Goal: Transaction & Acquisition: Subscribe to service/newsletter

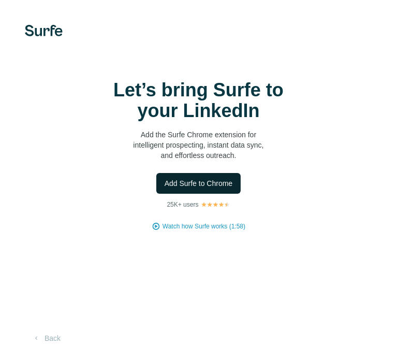
click at [205, 185] on span "Add Surfe to Chrome" at bounding box center [199, 183] width 68 height 10
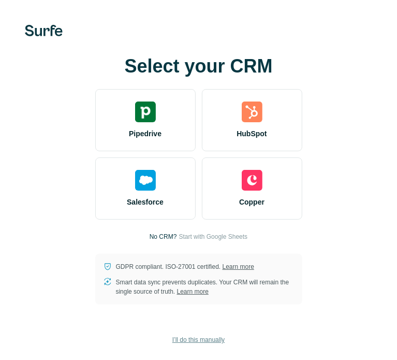
click at [205, 338] on span "I’ll do this manually" at bounding box center [198, 339] width 52 height 9
